Goal: Obtain resource: Download file/media

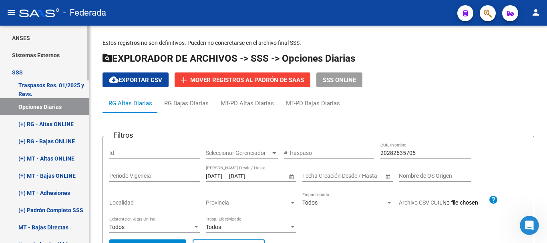
scroll to position [320, 0]
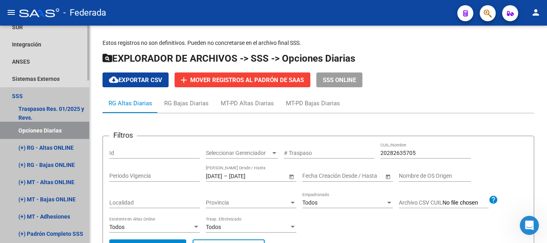
click at [54, 135] on link "Opciones Diarias" at bounding box center [44, 130] width 89 height 17
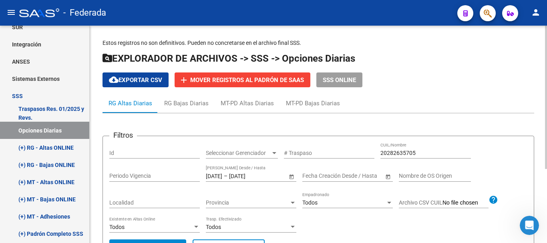
click at [395, 155] on input "20282635705" at bounding box center [425, 153] width 90 height 7
click at [230, 171] on div "[DATE] [DATE] – [DATE] [DATE] Fecha Traspaso Desde / Hasta" at bounding box center [246, 174] width 81 height 16
click at [222, 173] on input "[DATE]" at bounding box center [214, 176] width 16 height 7
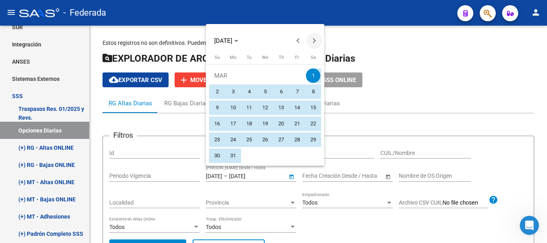
click at [315, 38] on span "Next month" at bounding box center [314, 41] width 16 height 16
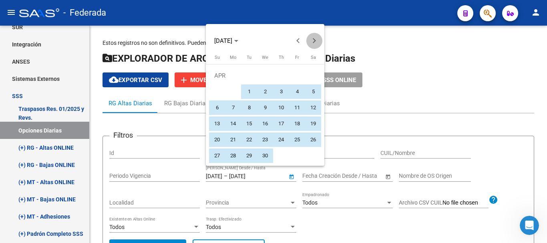
click at [315, 38] on span "Next month" at bounding box center [314, 41] width 16 height 16
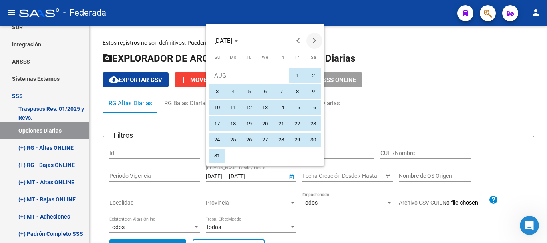
click at [315, 38] on span "Next month" at bounding box center [314, 41] width 16 height 16
click at [249, 122] on span "16" at bounding box center [249, 123] width 14 height 14
type input "[DATE]"
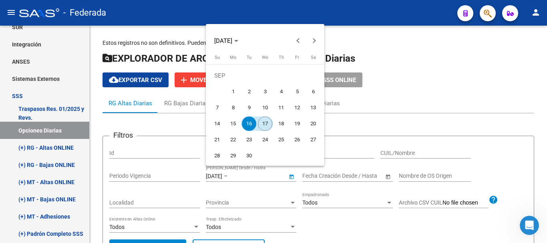
click at [262, 122] on span "17" at bounding box center [265, 123] width 14 height 14
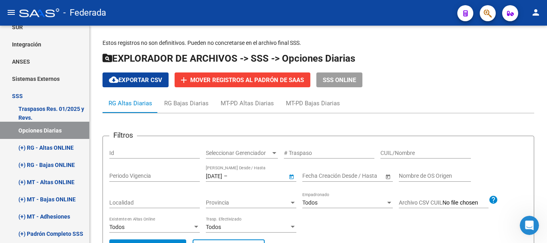
type input "[DATE]"
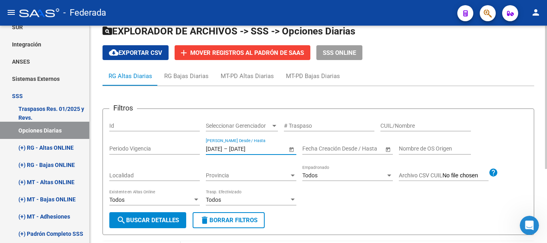
scroll to position [40, 0]
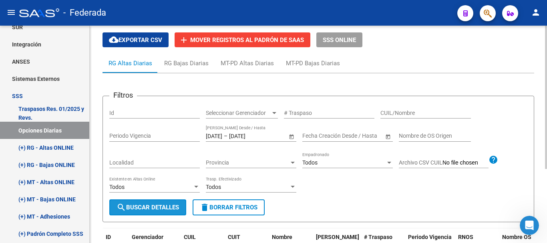
click at [158, 211] on span "search Buscar Detalles" at bounding box center [147, 207] width 62 height 7
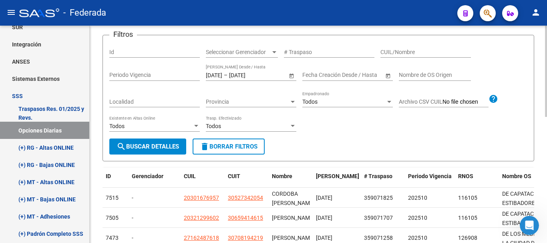
scroll to position [21, 0]
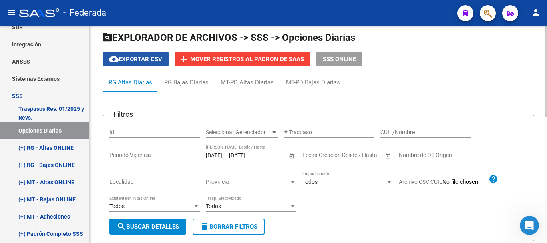
click at [153, 58] on span "cloud_download Exportar CSV" at bounding box center [135, 59] width 53 height 7
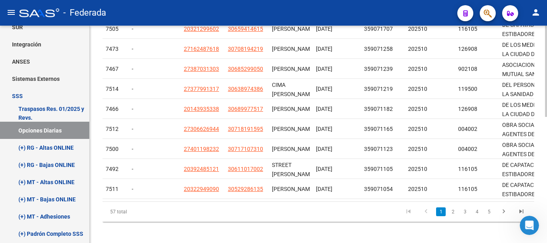
scroll to position [301, 0]
